Goal: Information Seeking & Learning: Find specific fact

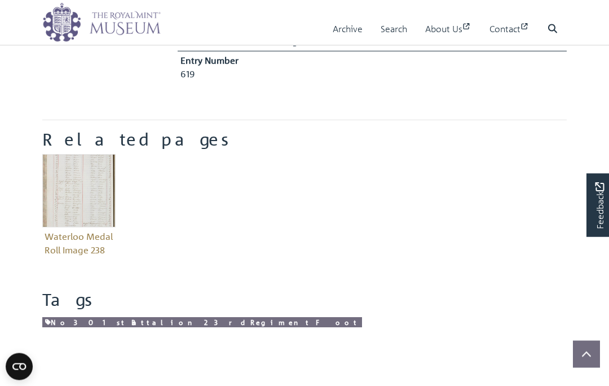
scroll to position [369, 0]
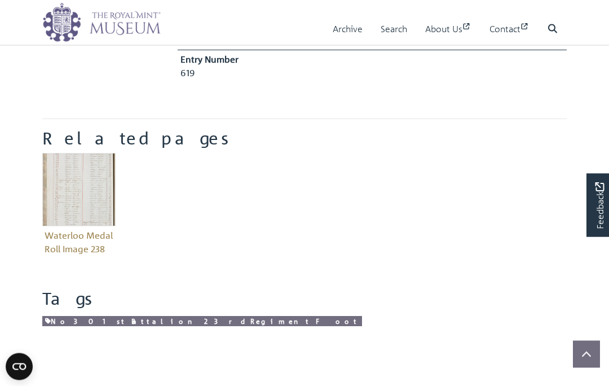
click at [78, 192] on img "Item related to this entity" at bounding box center [78, 189] width 73 height 73
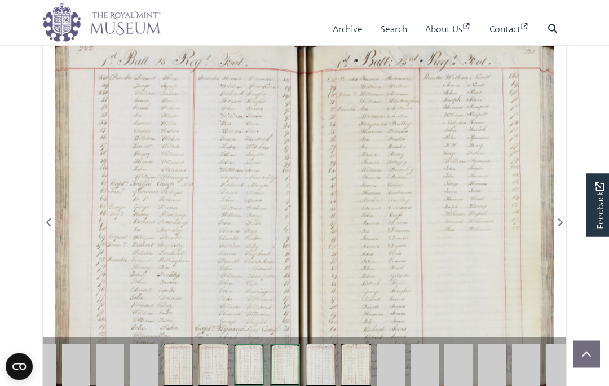
scroll to position [668, 0]
click at [345, 301] on div at bounding box center [429, 215] width 249 height 355
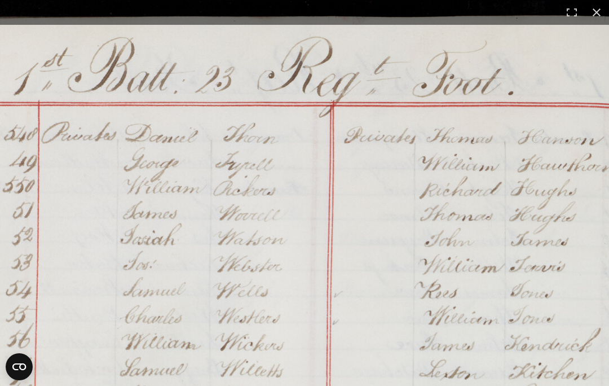
click at [603, 12] on button at bounding box center [596, 12] width 25 height 25
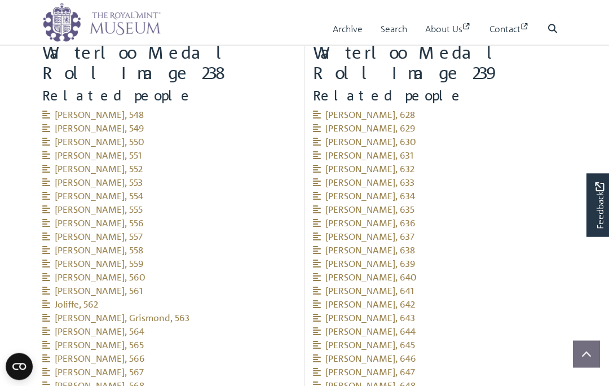
scroll to position [1057, 0]
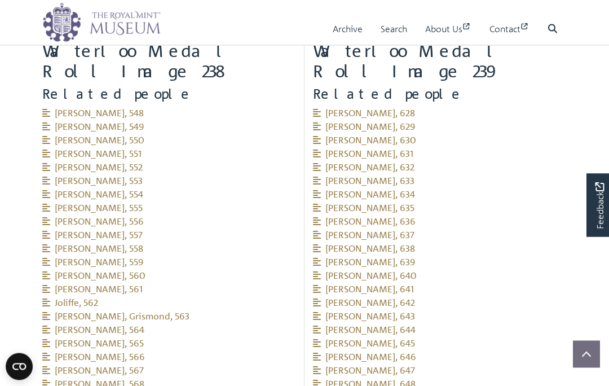
click at [99, 257] on span "Williams, Thomas, 559" at bounding box center [92, 262] width 101 height 11
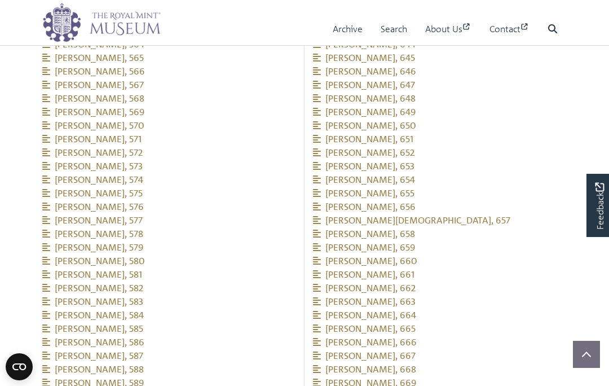
click at [256, 376] on li "Hawthorne, William, 589" at bounding box center [169, 383] width 254 height 14
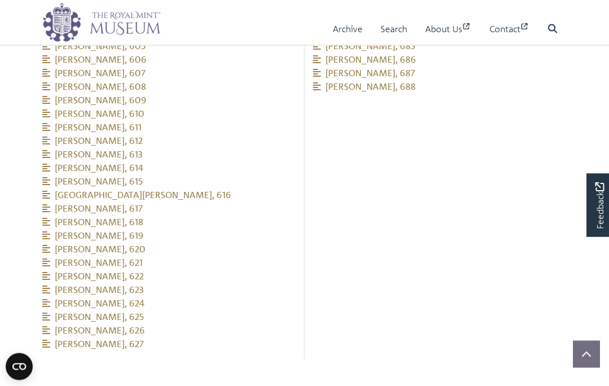
scroll to position [1897, 0]
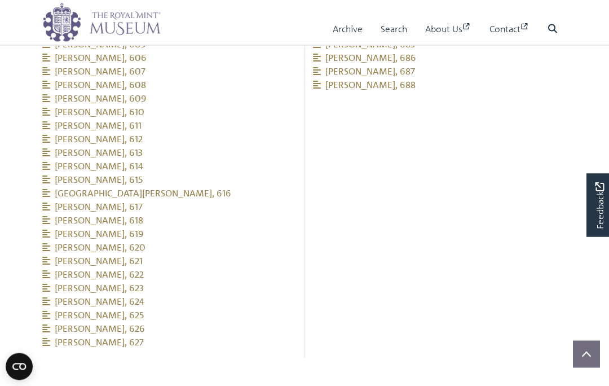
click at [107, 228] on span "[PERSON_NAME], 619" at bounding box center [92, 233] width 101 height 11
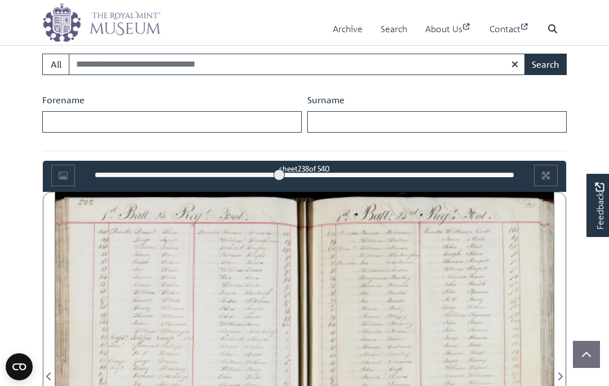
scroll to position [512, 0]
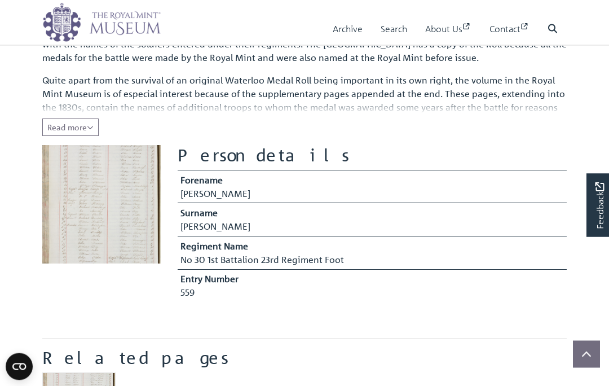
scroll to position [139, 0]
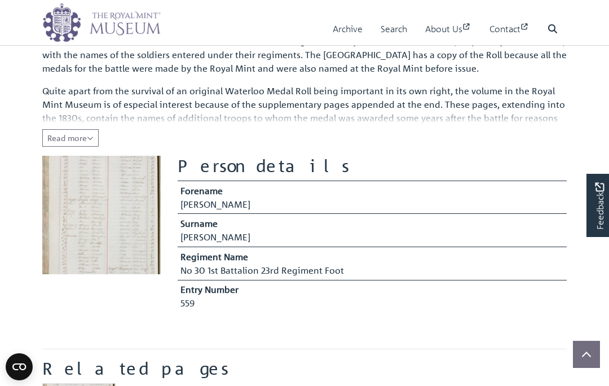
click at [103, 202] on img at bounding box center [101, 215] width 118 height 118
click at [108, 217] on img at bounding box center [101, 215] width 118 height 118
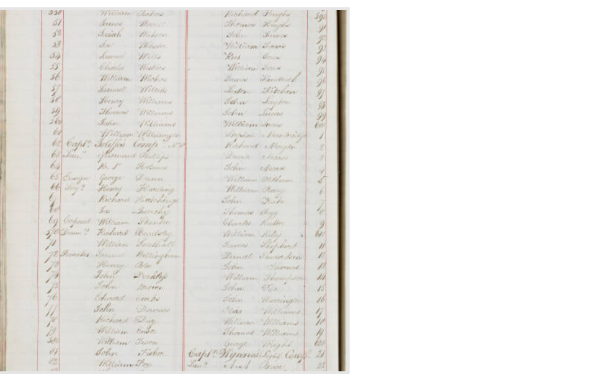
scroll to position [225, 0]
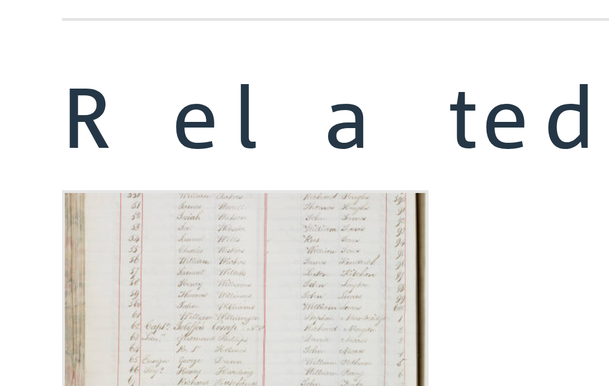
click at [2, 61] on body "Menu Archive Search About Us Contact" at bounding box center [304, 309] width 609 height 1068
click at [99, 298] on div "Waterloo Medal Roll Image 238" at bounding box center [305, 359] width 542 height 122
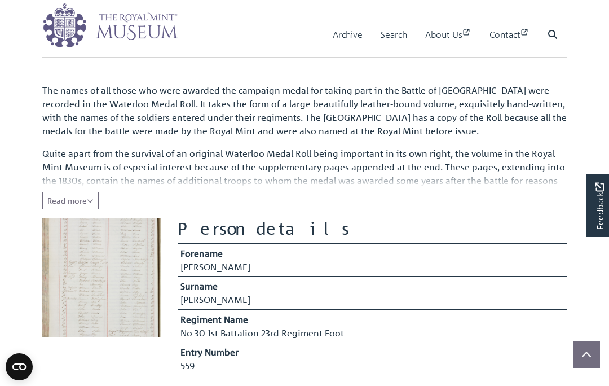
scroll to position [0, 0]
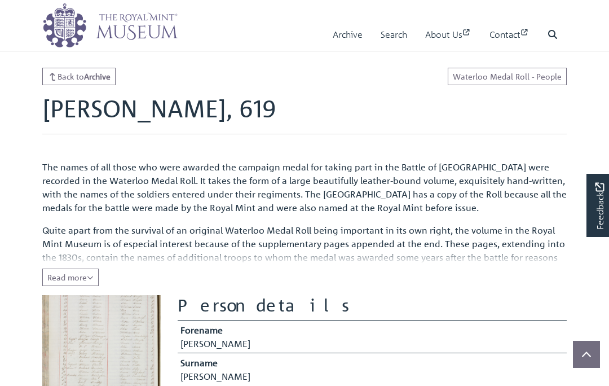
scroll to position [49, 0]
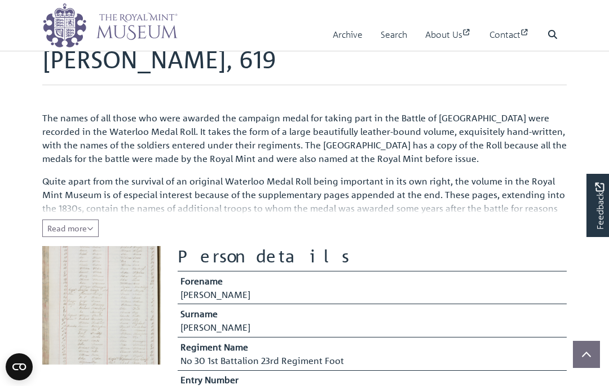
click at [391, 30] on link "Search" at bounding box center [394, 35] width 27 height 32
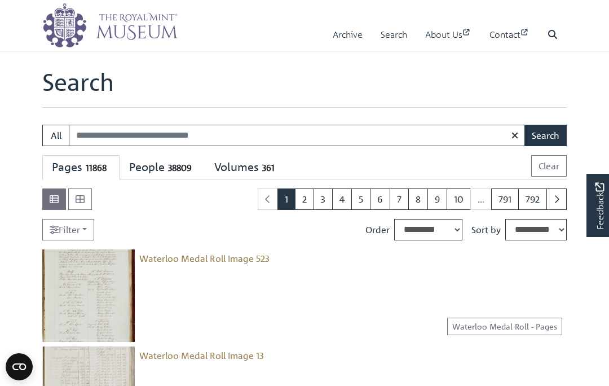
click at [96, 130] on input "Search:" at bounding box center [297, 135] width 457 height 21
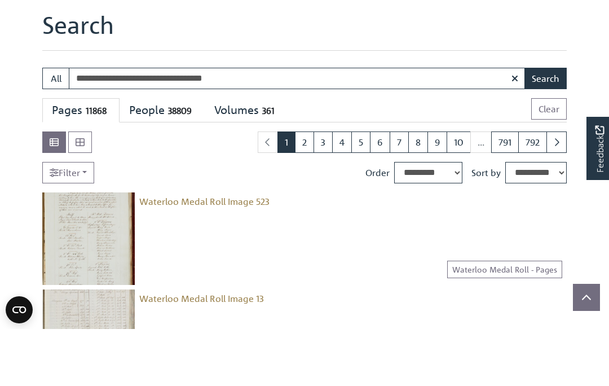
type input "**********"
click at [546, 125] on button "Search" at bounding box center [546, 135] width 42 height 21
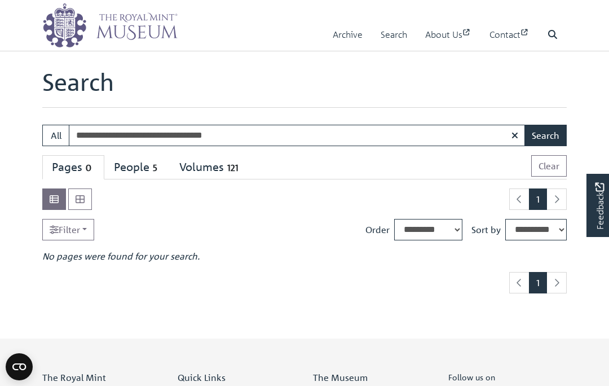
click at [252, 135] on input "**********" at bounding box center [297, 135] width 457 height 21
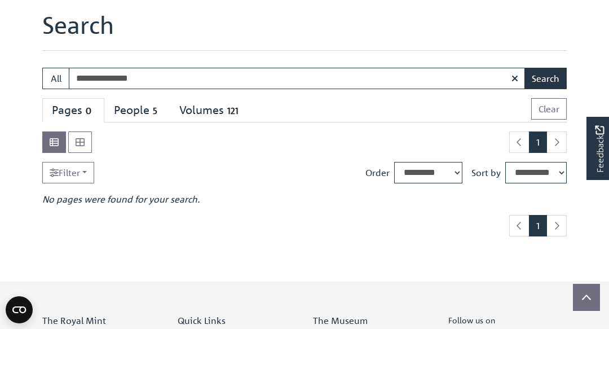
type input "**********"
click at [552, 125] on button "Search" at bounding box center [546, 135] width 42 height 21
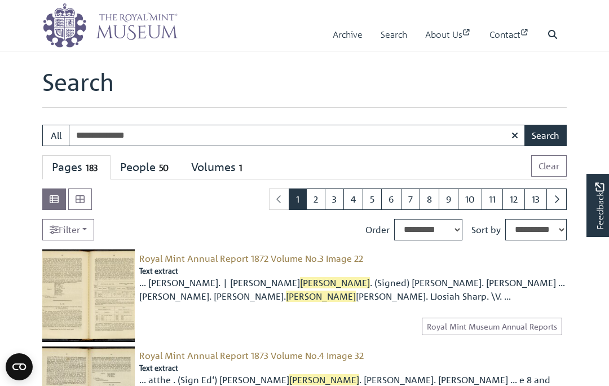
click at [161, 132] on input "**********" at bounding box center [297, 135] width 457 height 21
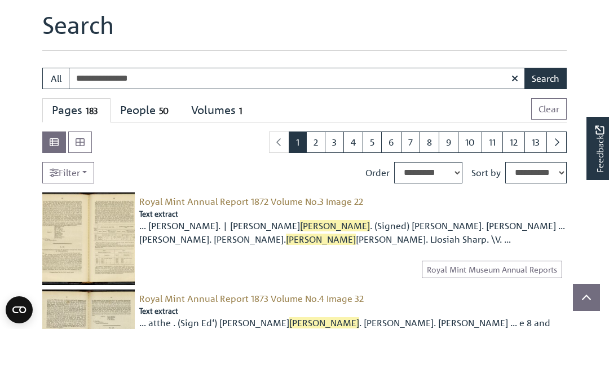
type input "**********"
click at [551, 125] on button "Search" at bounding box center [546, 135] width 42 height 21
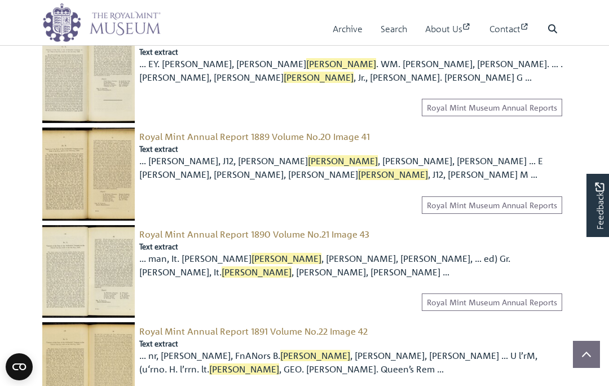
scroll to position [265, 0]
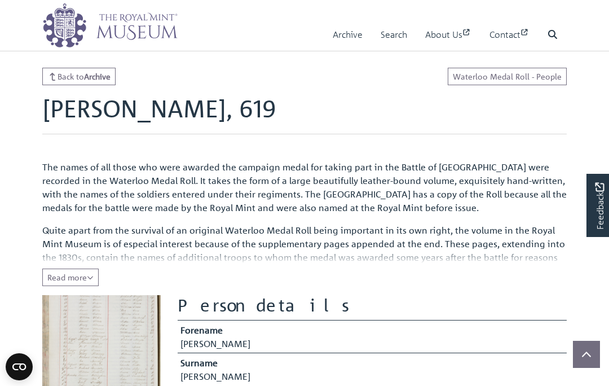
scroll to position [49, 0]
